Goal: Task Accomplishment & Management: Use online tool/utility

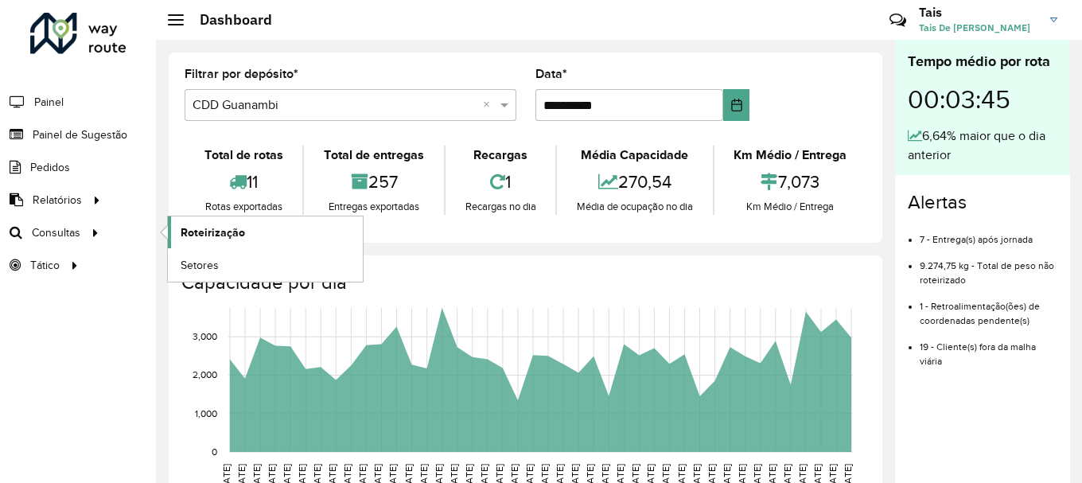
click at [276, 231] on link "Roteirização" at bounding box center [265, 232] width 195 height 32
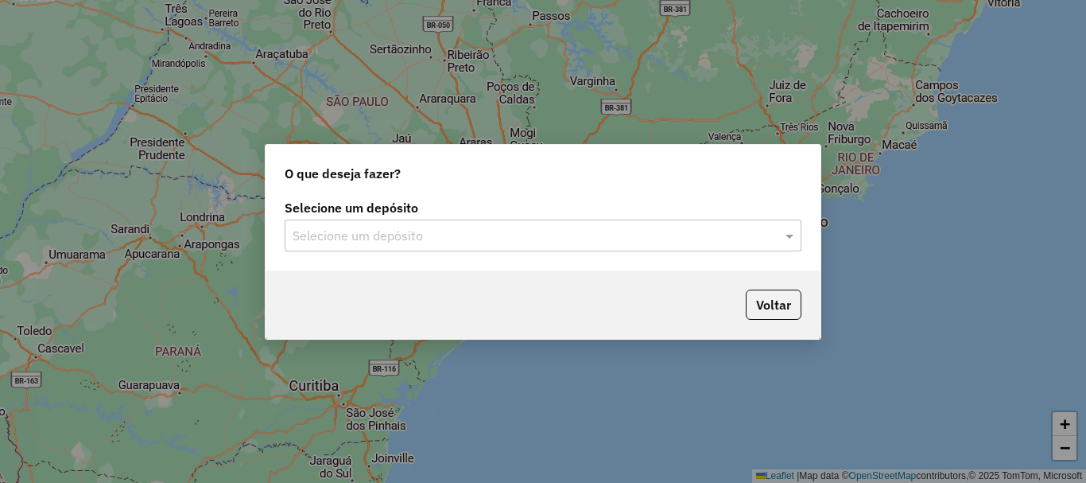
click at [400, 235] on input "text" at bounding box center [527, 236] width 469 height 19
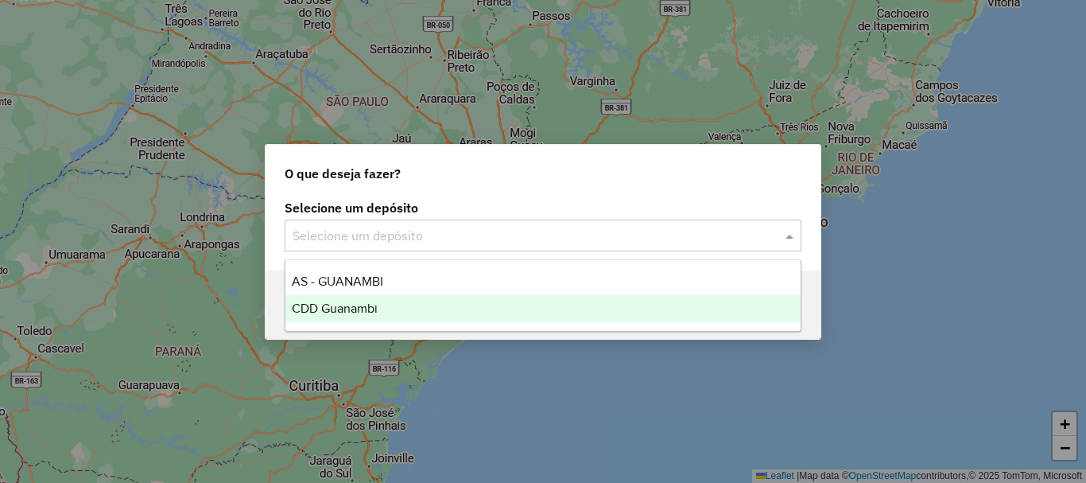
click at [371, 311] on span "CDD Guanambi" at bounding box center [335, 308] width 86 height 14
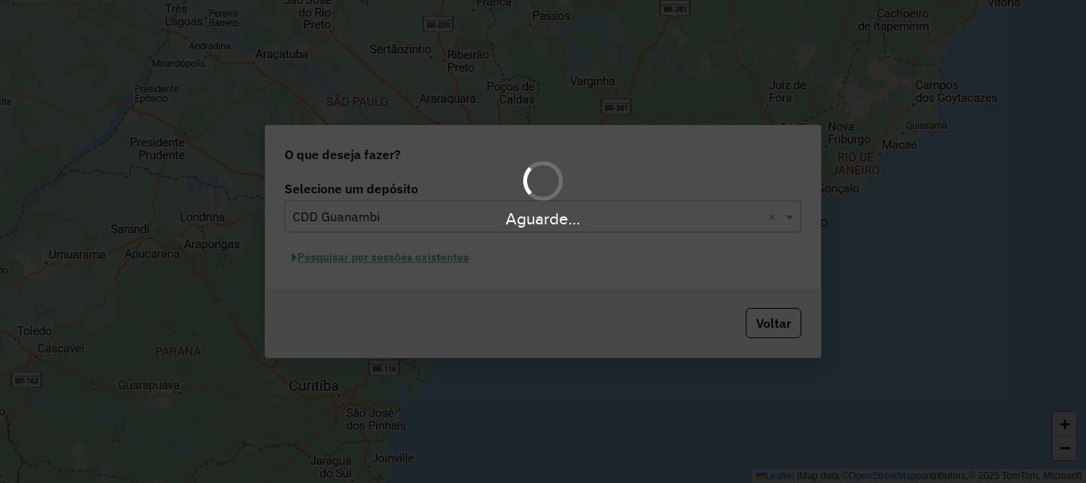
click at [437, 262] on div "Aguarde..." at bounding box center [543, 241] width 1086 height 483
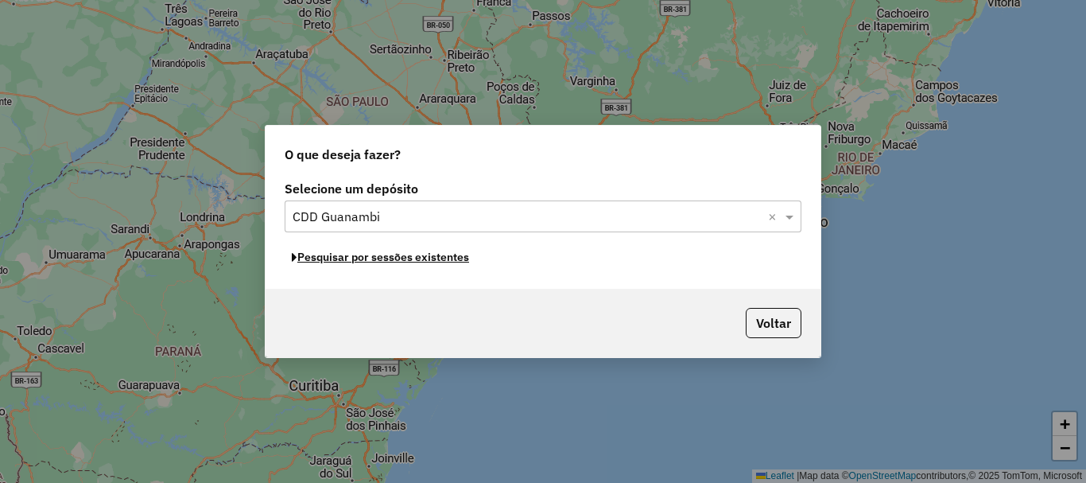
click at [440, 254] on button "Pesquisar por sessões existentes" at bounding box center [381, 257] width 192 height 25
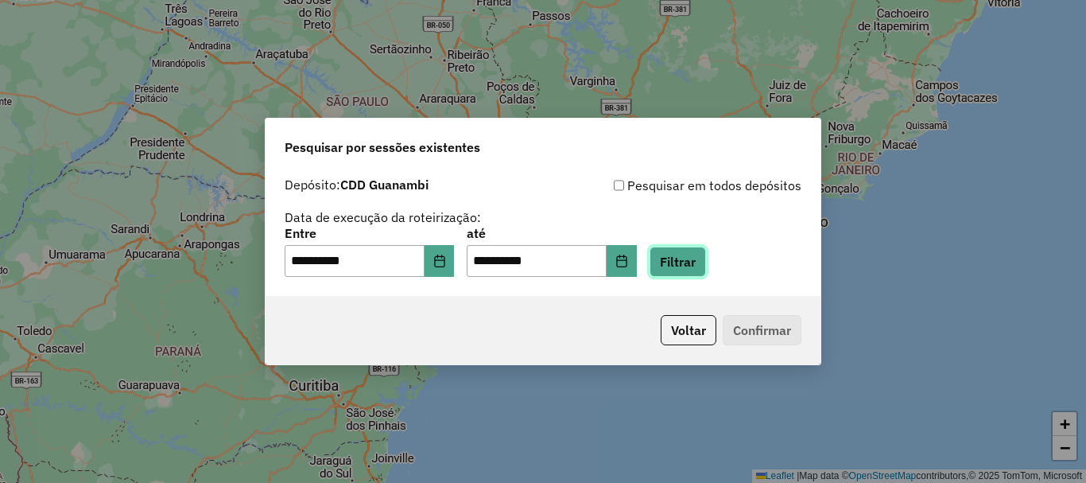
click at [706, 255] on button "Filtrar" at bounding box center [678, 262] width 56 height 30
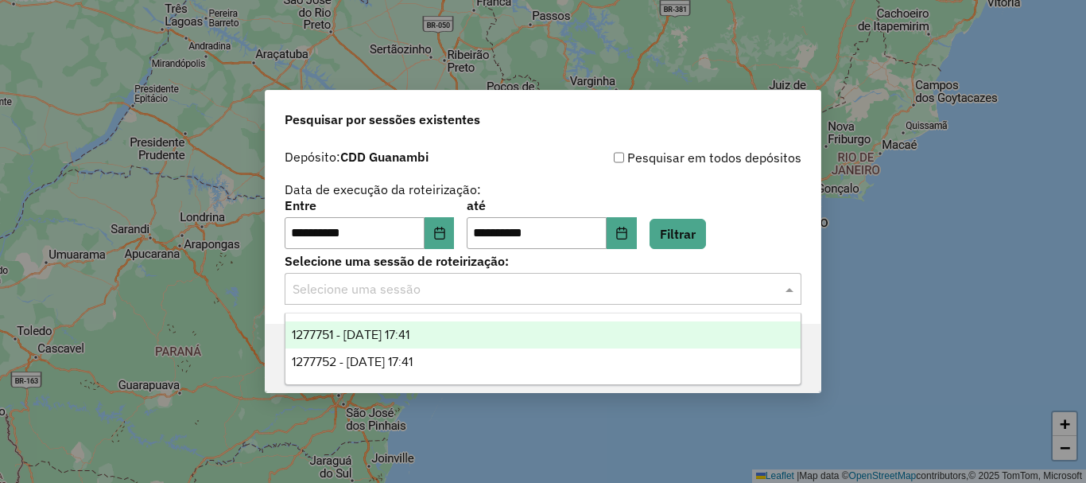
click at [483, 297] on input "text" at bounding box center [527, 289] width 469 height 19
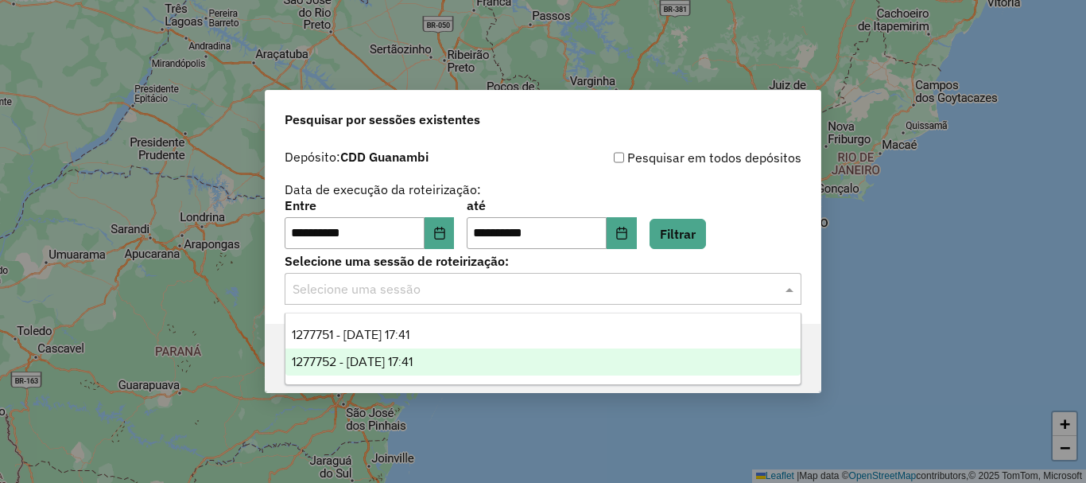
click at [391, 361] on span "1277752 - 18/09/2025 17:41" at bounding box center [352, 362] width 121 height 14
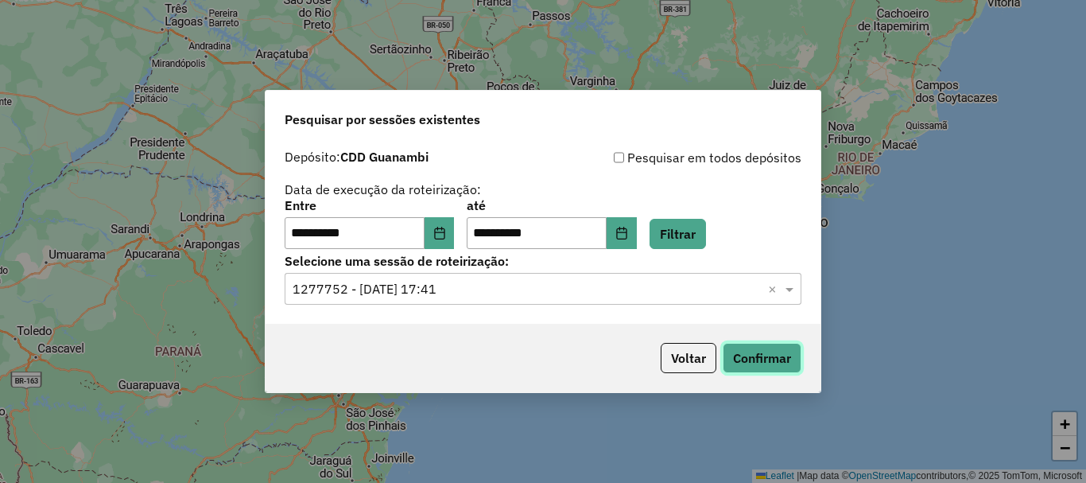
click at [771, 346] on button "Confirmar" at bounding box center [762, 358] width 79 height 30
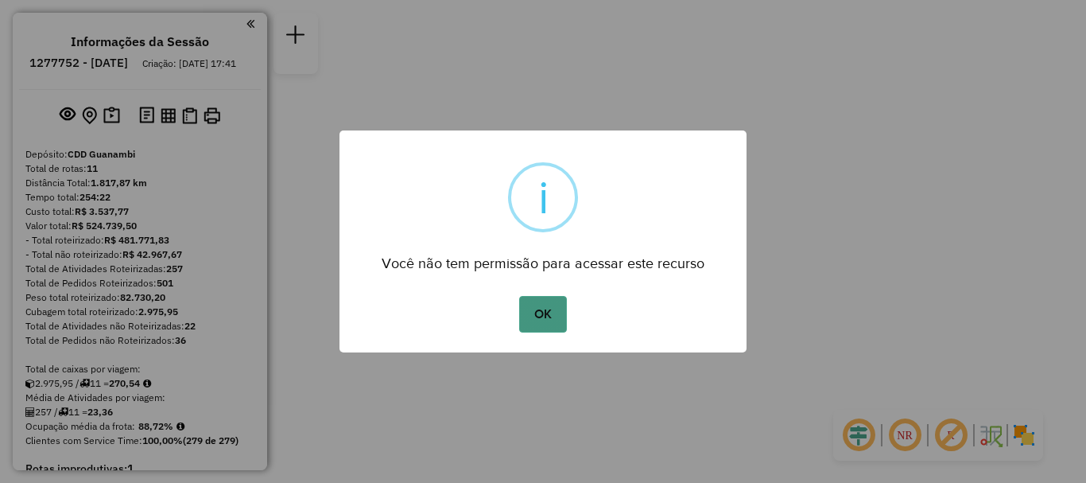
click at [526, 324] on button "OK" at bounding box center [542, 314] width 47 height 37
